Goal: Information Seeking & Learning: Learn about a topic

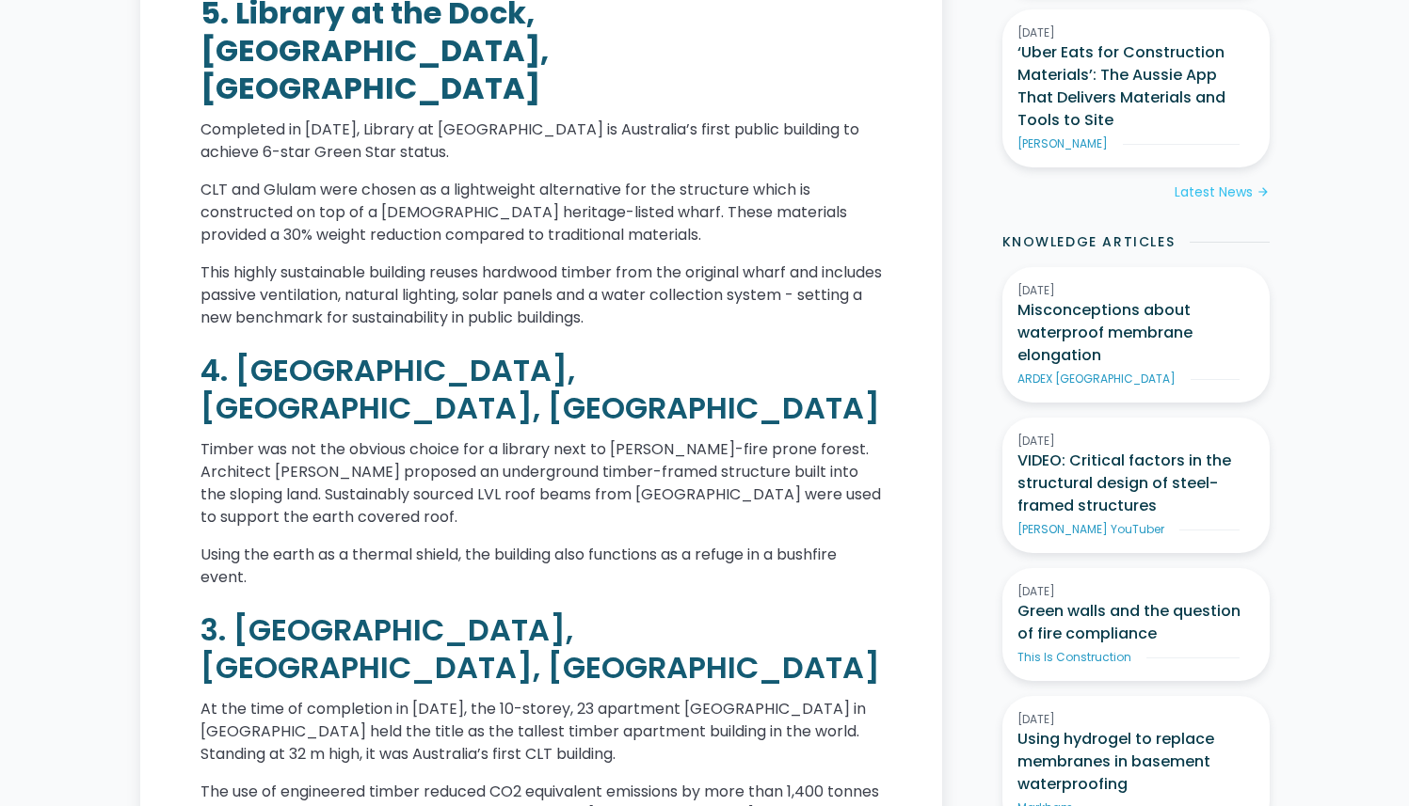
scroll to position [1508, 0]
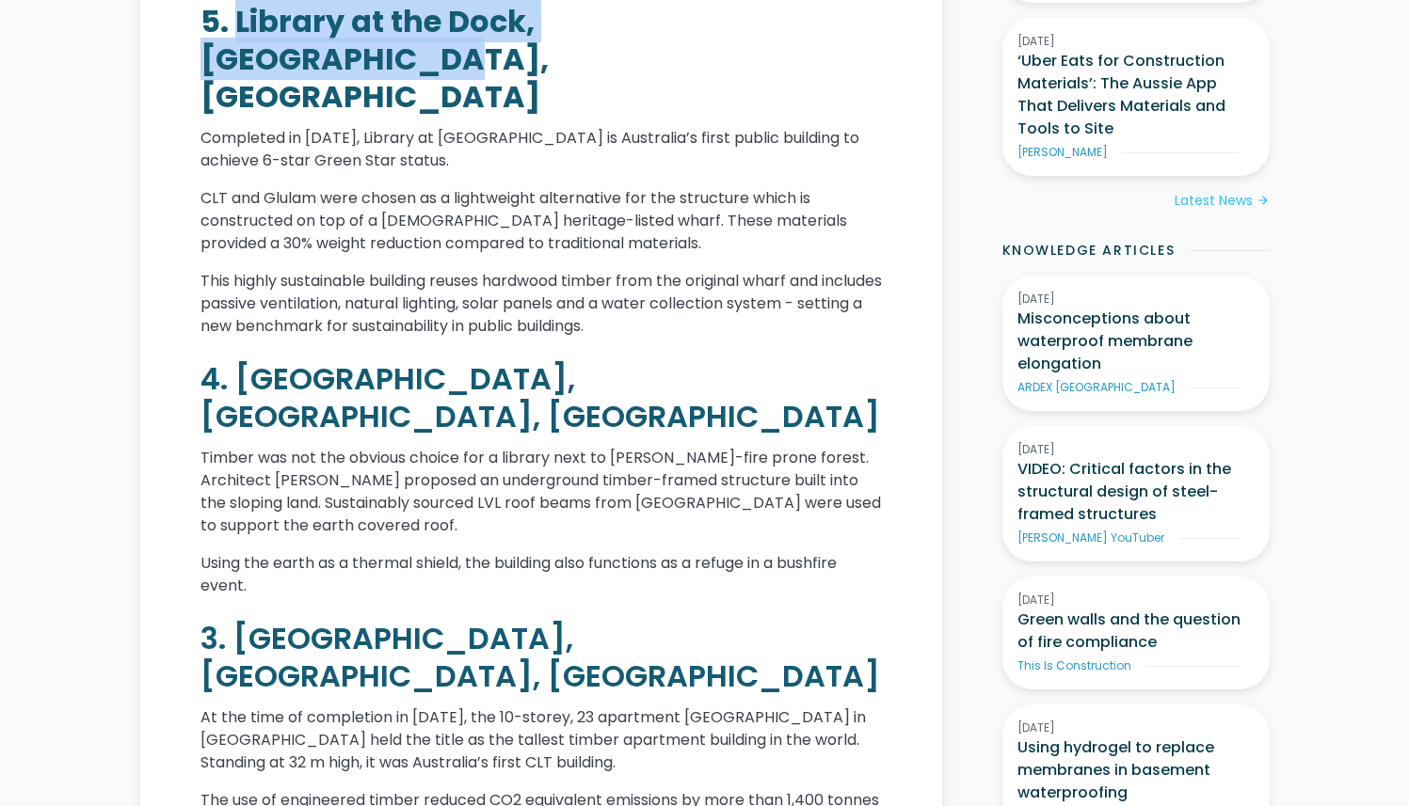
drag, startPoint x: 234, startPoint y: 75, endPoint x: 781, endPoint y: 72, distance: 546.7
click at [781, 72] on h2 "5. Library at the Dock, [GEOGRAPHIC_DATA], [GEOGRAPHIC_DATA]" at bounding box center [540, 59] width 681 height 113
copy strong "Library at [GEOGRAPHIC_DATA], [GEOGRAPHIC_DATA], [GEOGRAPHIC_DATA]"
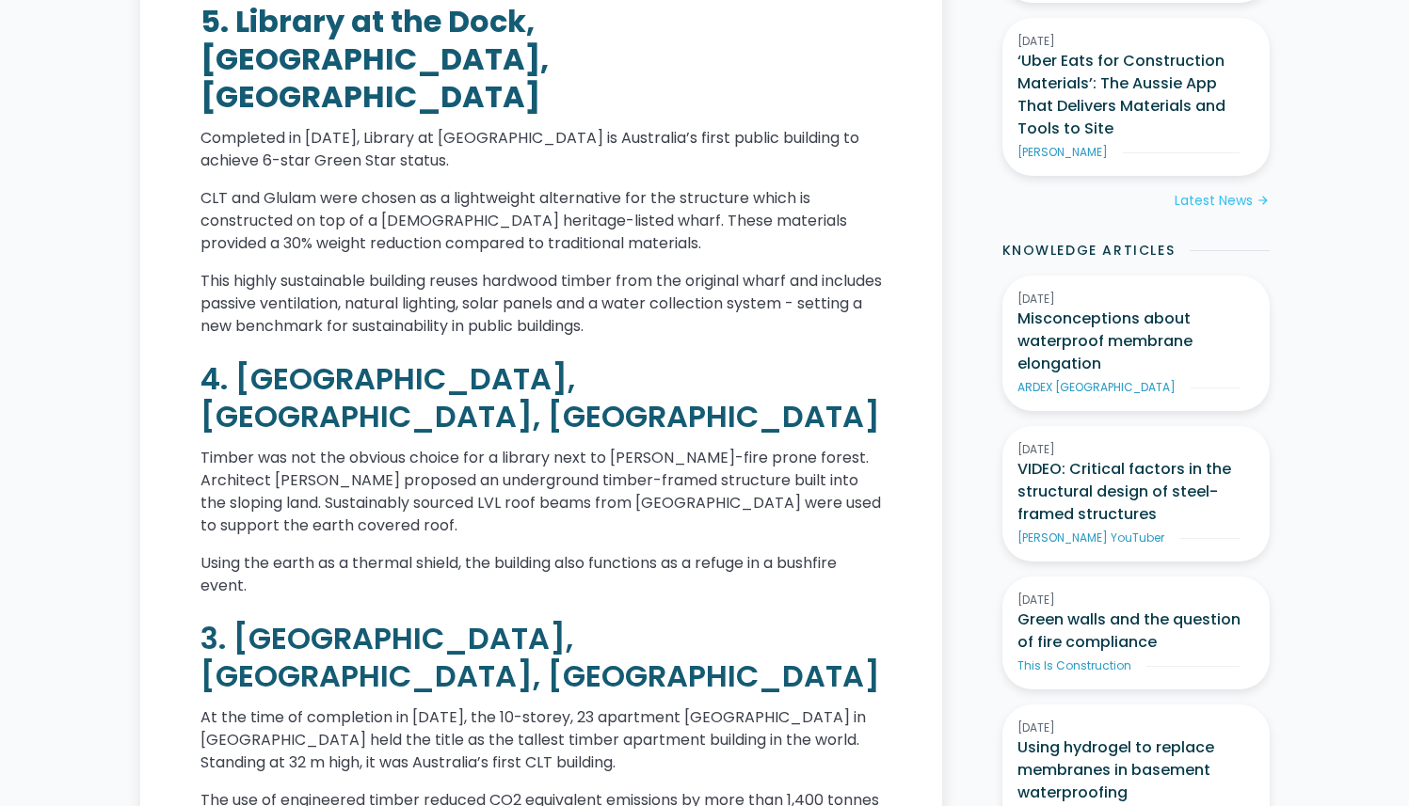
click at [426, 324] on div "Timber-framed medium and high-rise buildings are growing in popularity across t…" at bounding box center [540, 457] width 681 height 2246
click at [231, 360] on h2 "4. [GEOGRAPHIC_DATA], [GEOGRAPHIC_DATA], [GEOGRAPHIC_DATA]" at bounding box center [540, 397] width 681 height 75
click at [237, 360] on h2 "4. [GEOGRAPHIC_DATA], [GEOGRAPHIC_DATA], [GEOGRAPHIC_DATA]" at bounding box center [540, 397] width 681 height 75
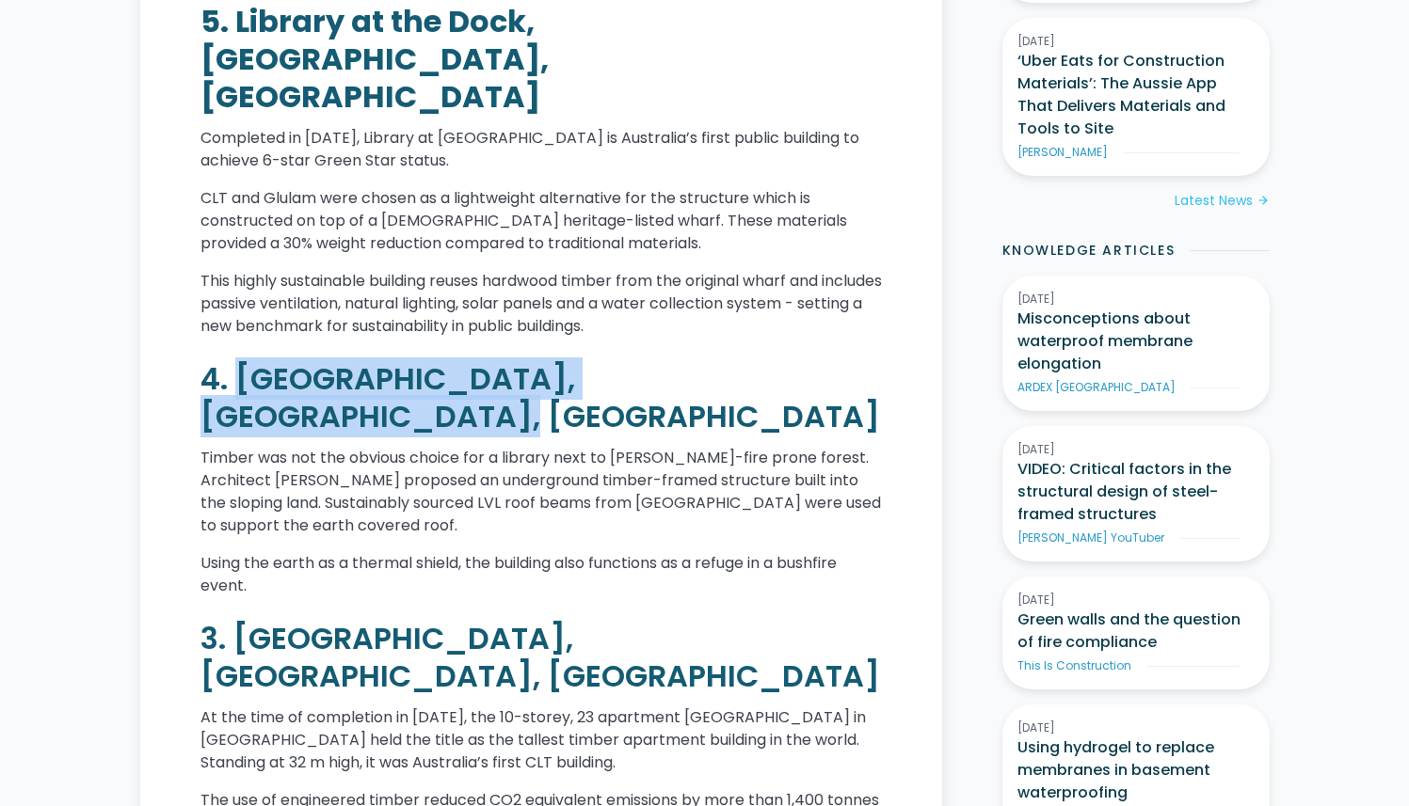
drag, startPoint x: 236, startPoint y: 355, endPoint x: 831, endPoint y: 375, distance: 595.0
click at [831, 375] on h2 "4. [GEOGRAPHIC_DATA], [GEOGRAPHIC_DATA], [GEOGRAPHIC_DATA]" at bounding box center [540, 397] width 681 height 75
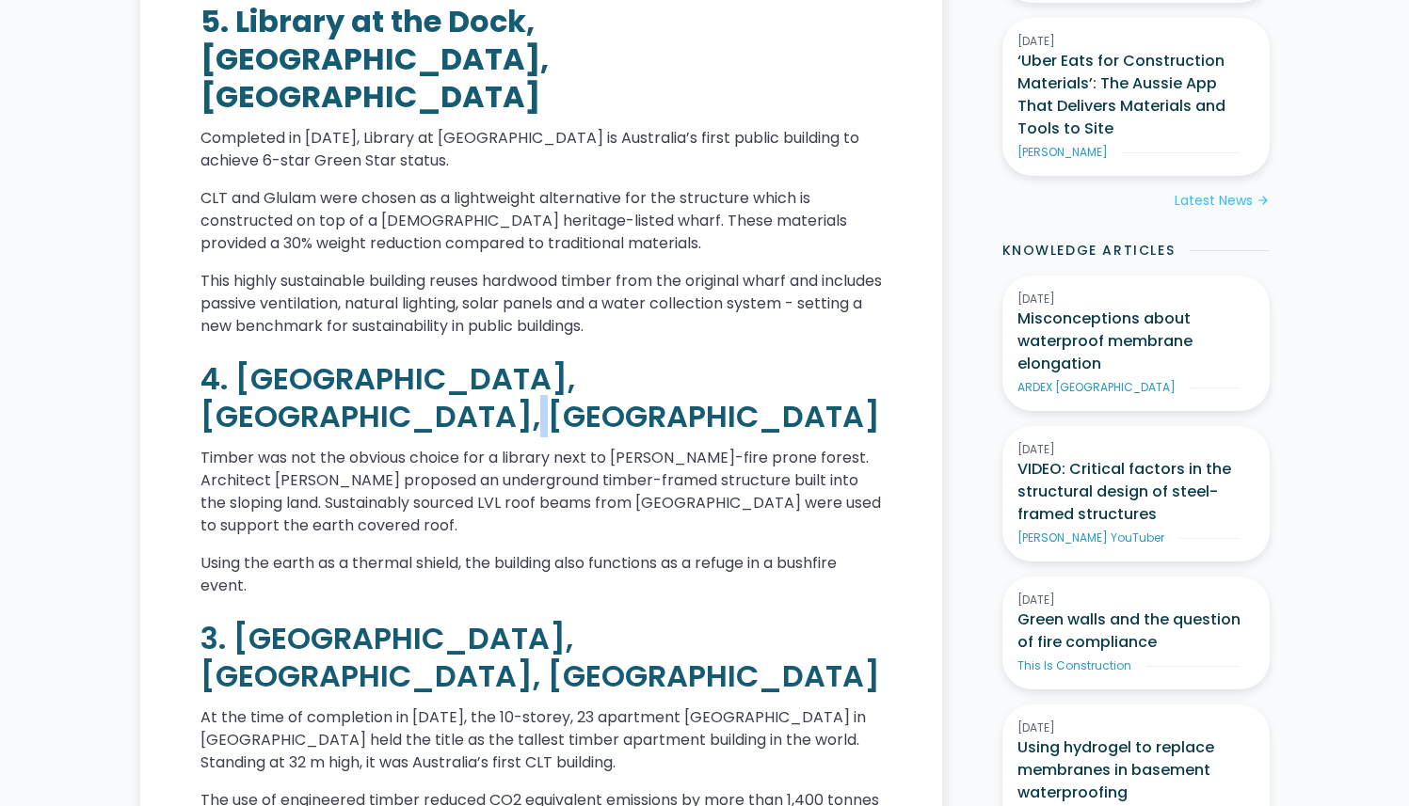
drag, startPoint x: 833, startPoint y: 376, endPoint x: 846, endPoint y: 372, distance: 14.0
click at [834, 375] on h2 "4. [GEOGRAPHIC_DATA], [GEOGRAPHIC_DATA], [GEOGRAPHIC_DATA]" at bounding box center [540, 397] width 681 height 75
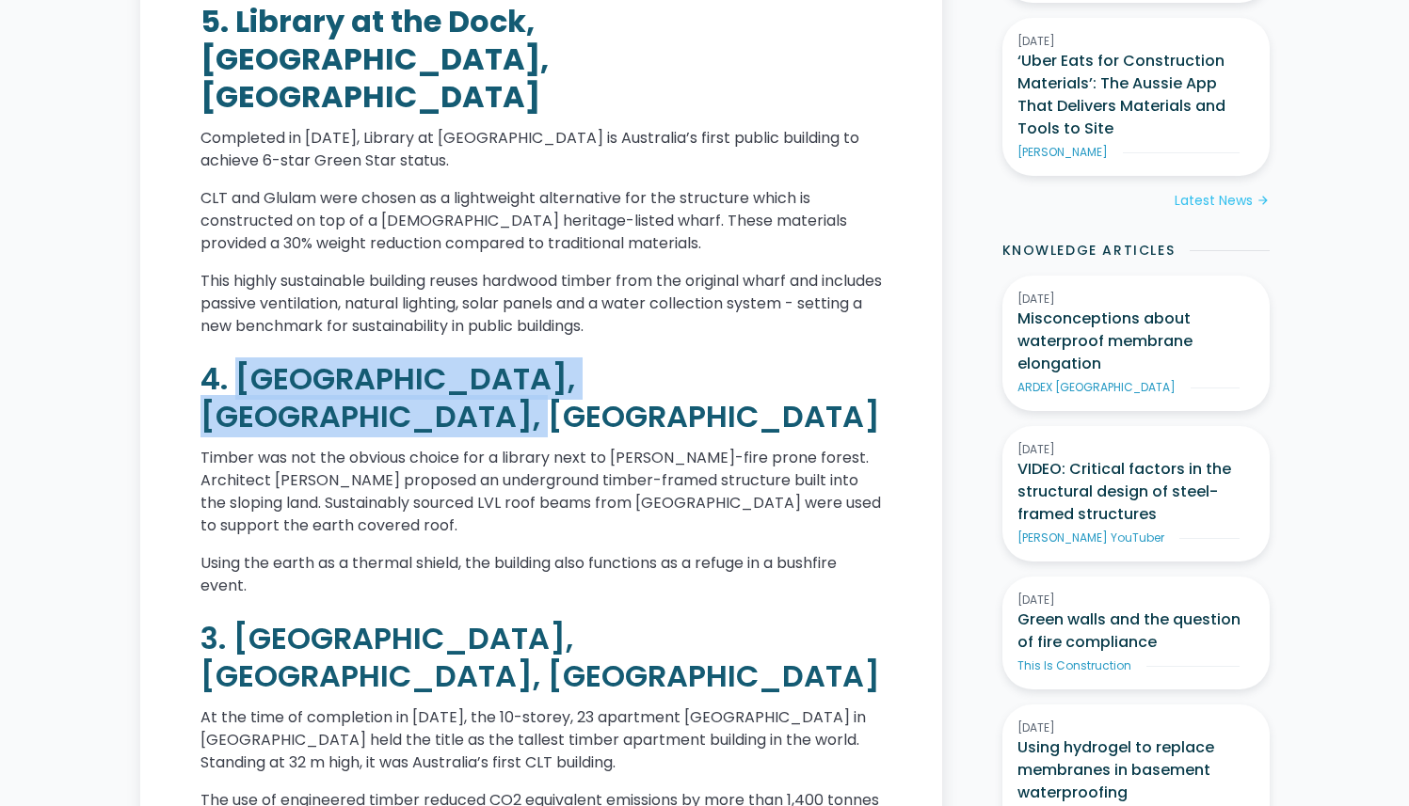
drag, startPoint x: 848, startPoint y: 370, endPoint x: 235, endPoint y: 362, distance: 612.6
click at [235, 362] on h2 "4. [GEOGRAPHIC_DATA], [GEOGRAPHIC_DATA], [GEOGRAPHIC_DATA]" at bounding box center [540, 397] width 681 height 75
copy h2 "[GEOGRAPHIC_DATA], [GEOGRAPHIC_DATA], [GEOGRAPHIC_DATA]"
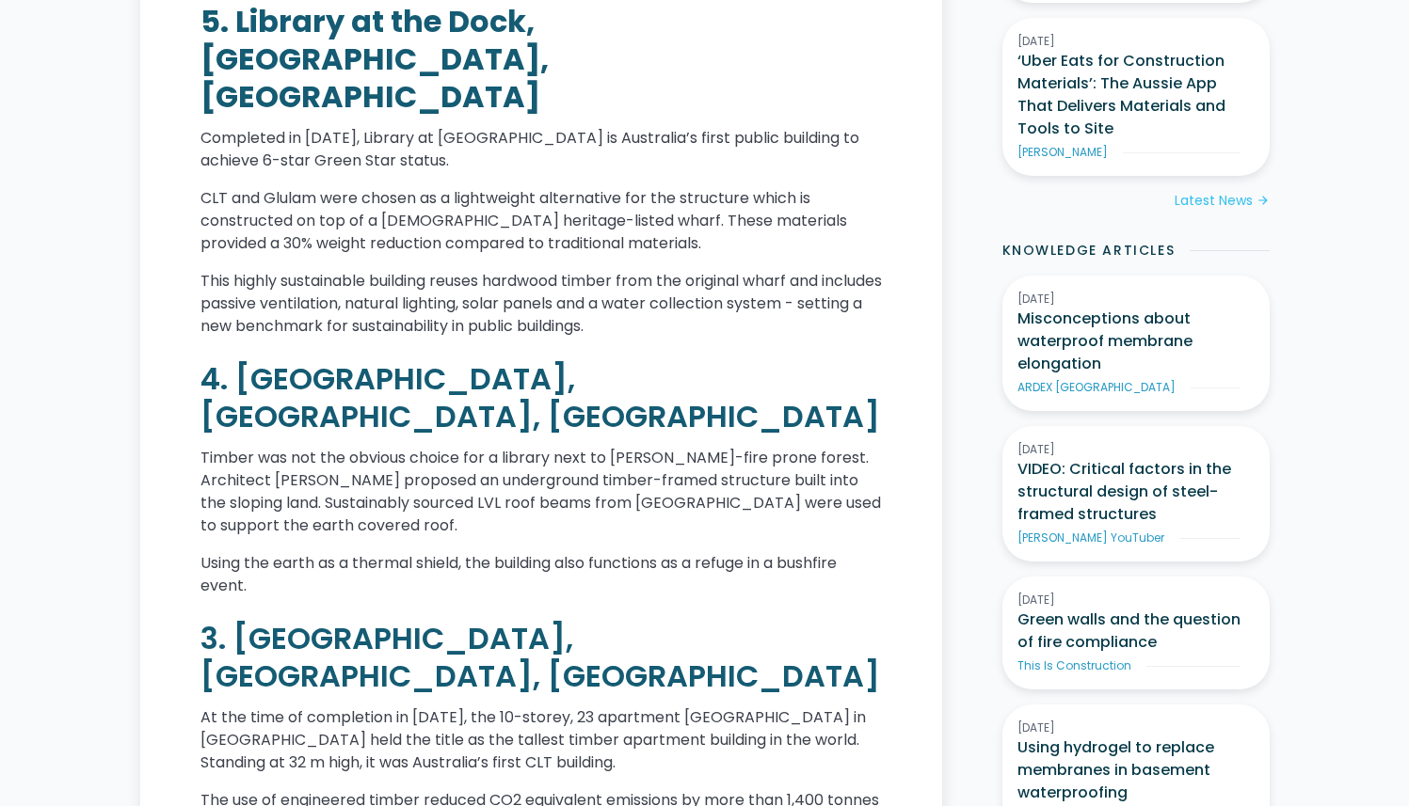
click at [542, 552] on p "Using the earth as a thermal shield, the building also functions as a refuge in…" at bounding box center [540, 574] width 681 height 45
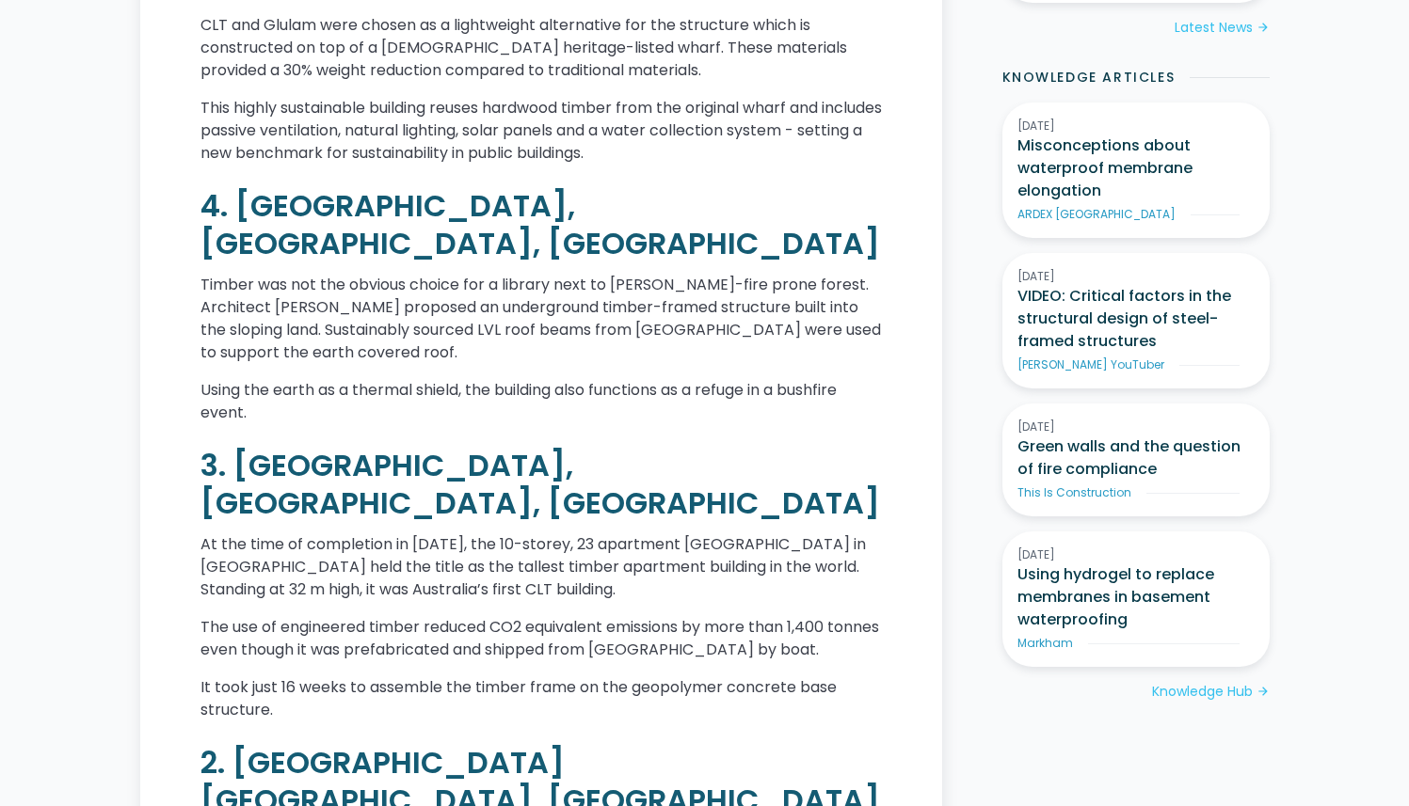
scroll to position [1687, 0]
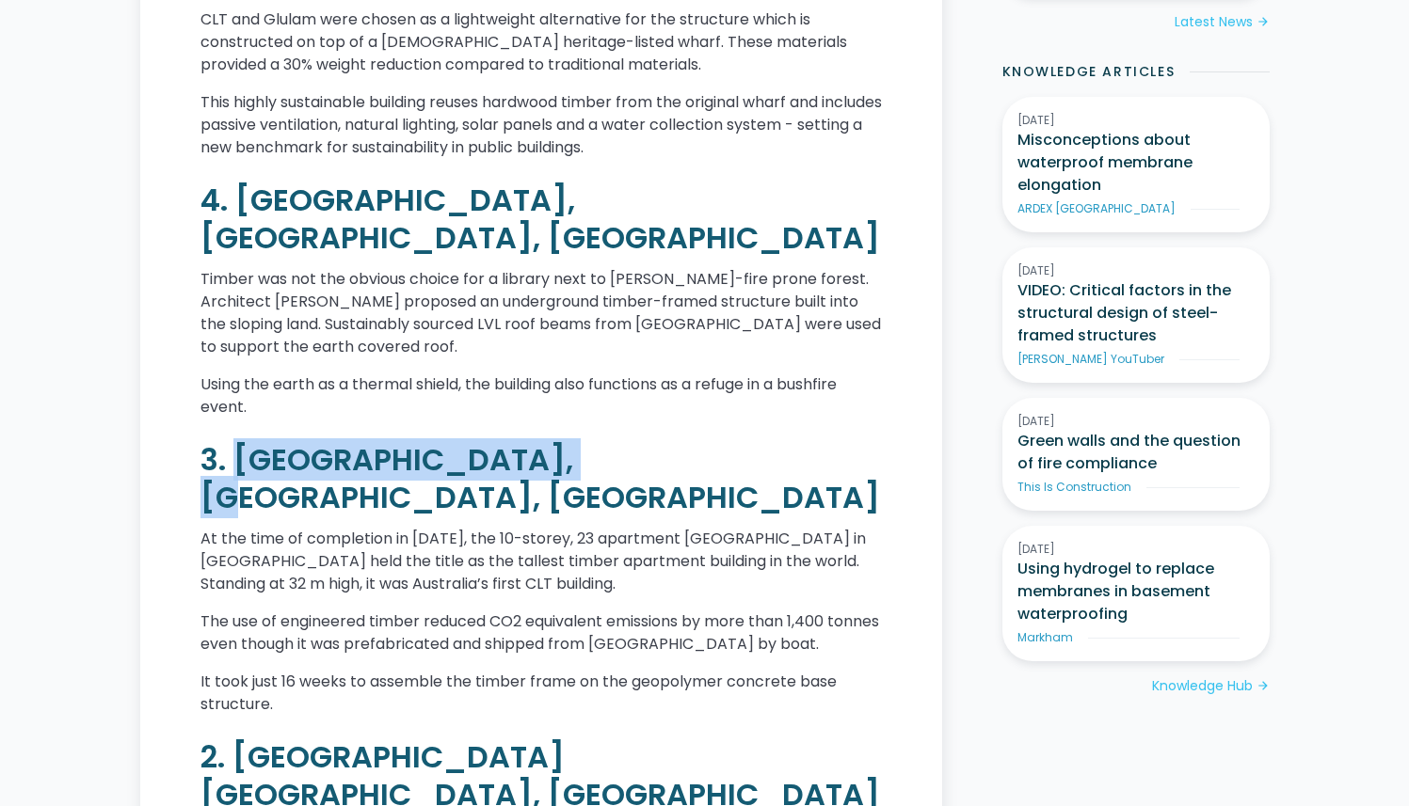
drag, startPoint x: 234, startPoint y: 384, endPoint x: 544, endPoint y: 386, distance: 309.6
click at [544, 441] on h2 "3. [GEOGRAPHIC_DATA], [GEOGRAPHIC_DATA], [GEOGRAPHIC_DATA]" at bounding box center [540, 478] width 681 height 75
copy h2 "Forté, [GEOGRAPHIC_DATA], [GEOGRAPHIC_DATA]"
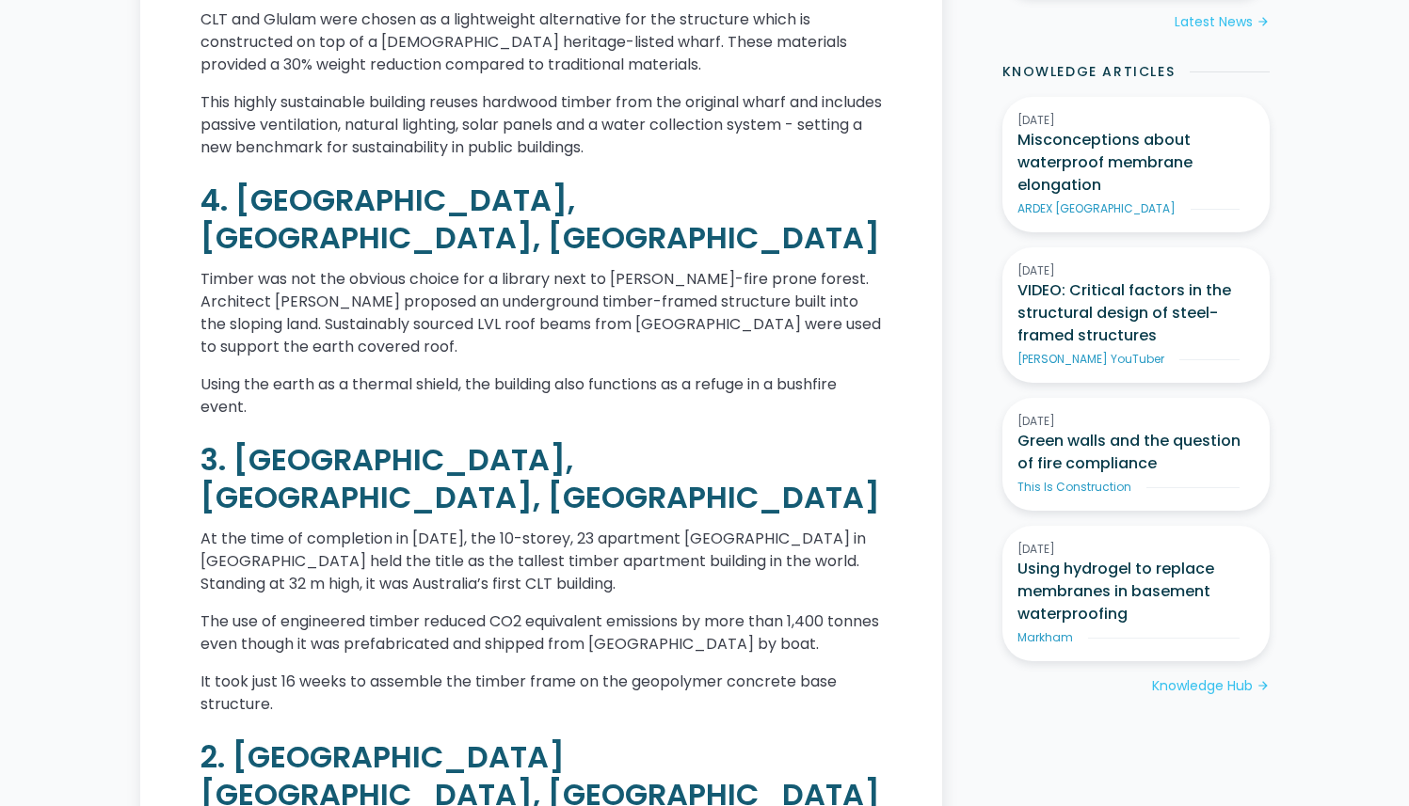
click at [429, 409] on div "Timber-framed medium and high-rise buildings are growing in popularity across t…" at bounding box center [540, 278] width 681 height 2246
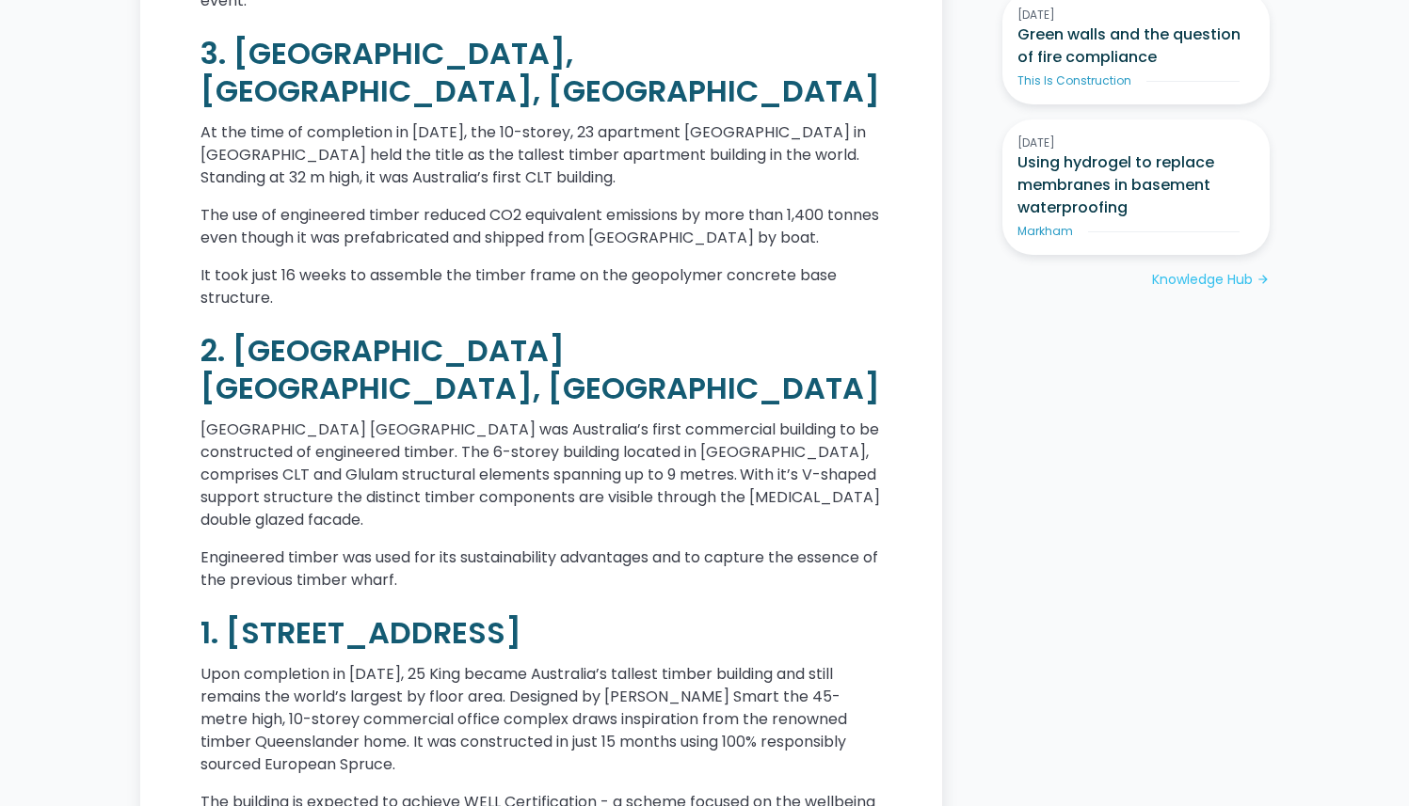
scroll to position [2095, 0]
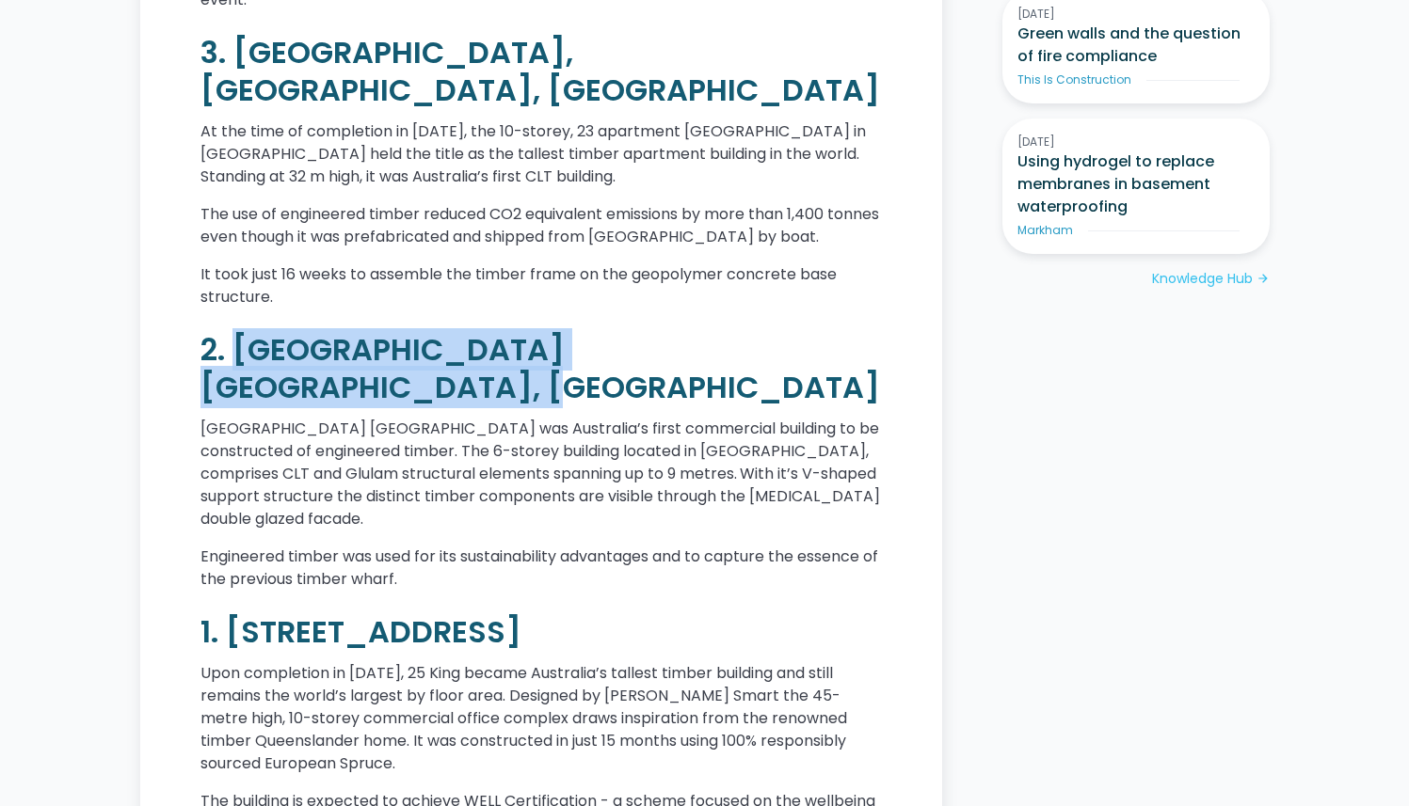
drag, startPoint x: 233, startPoint y: 230, endPoint x: 867, endPoint y: 244, distance: 633.4
click at [867, 331] on h2 "2. [GEOGRAPHIC_DATA] [GEOGRAPHIC_DATA], [GEOGRAPHIC_DATA]" at bounding box center [540, 368] width 681 height 75
copy h2 "[GEOGRAPHIC_DATA], [GEOGRAPHIC_DATA]"
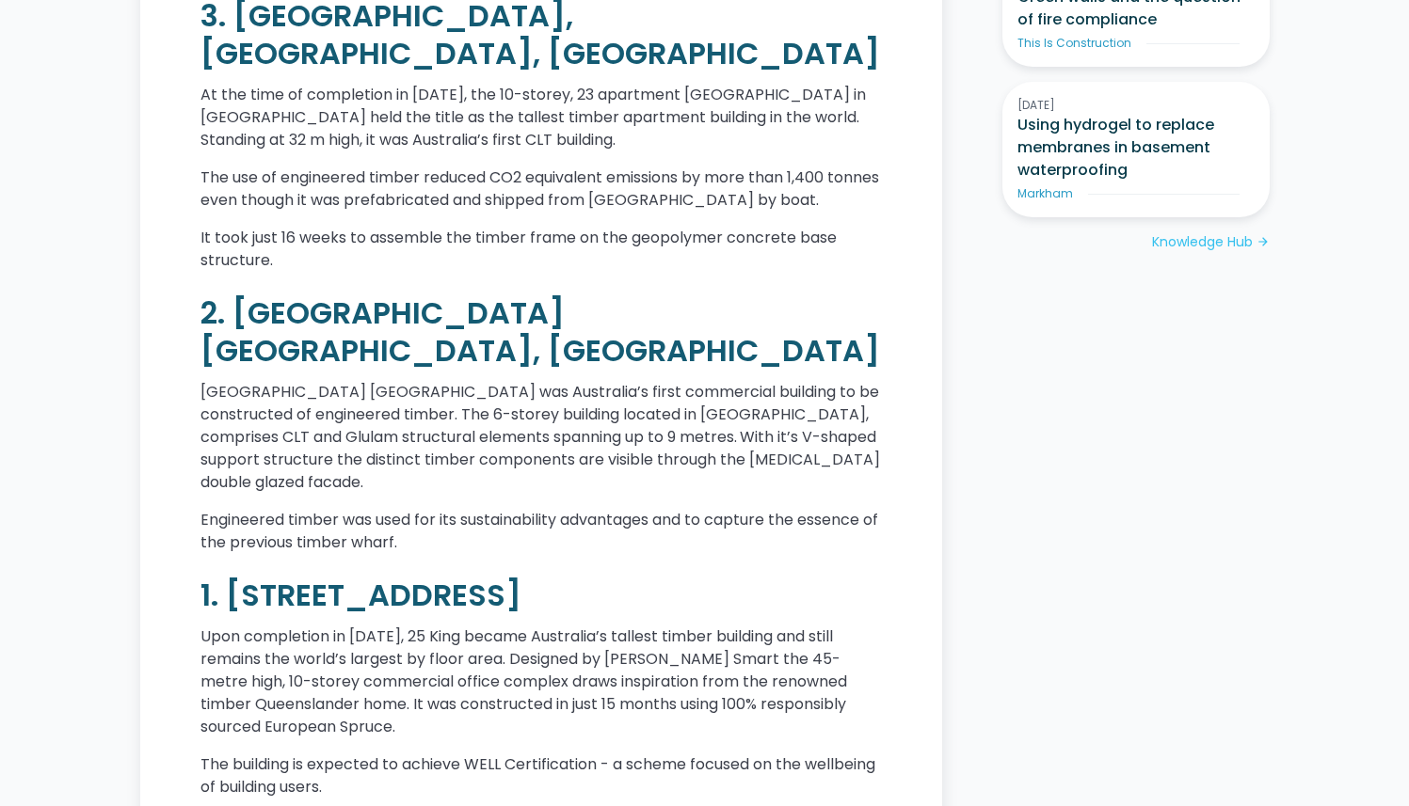
scroll to position [2132, 0]
drag, startPoint x: 669, startPoint y: 412, endPoint x: 221, endPoint y: 412, distance: 447.9
click at [221, 576] on h2 "1. [STREET_ADDRESS]" at bounding box center [540, 595] width 681 height 38
copy h2 "[STREET_ADDRESS]"
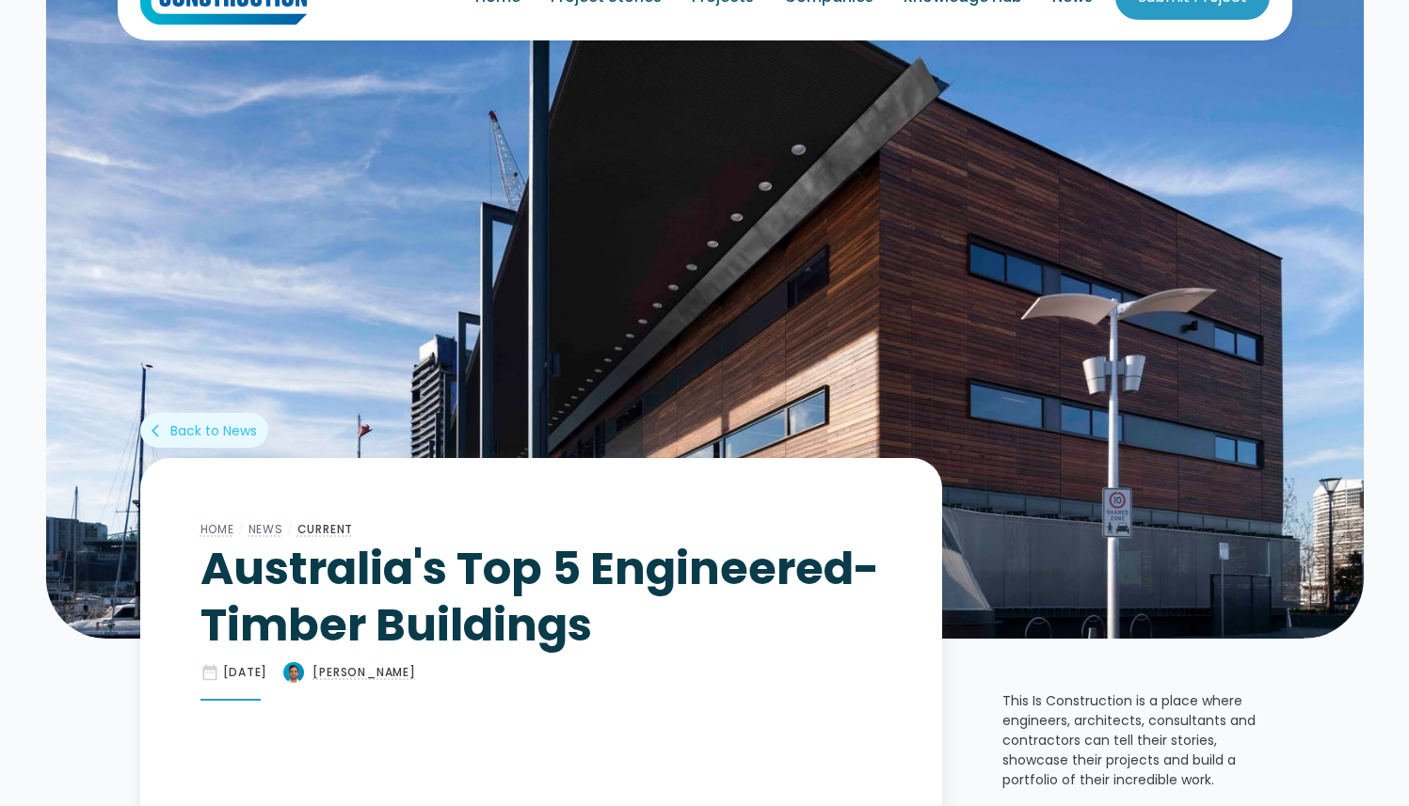
scroll to position [361, 0]
